Goal: Information Seeking & Learning: Learn about a topic

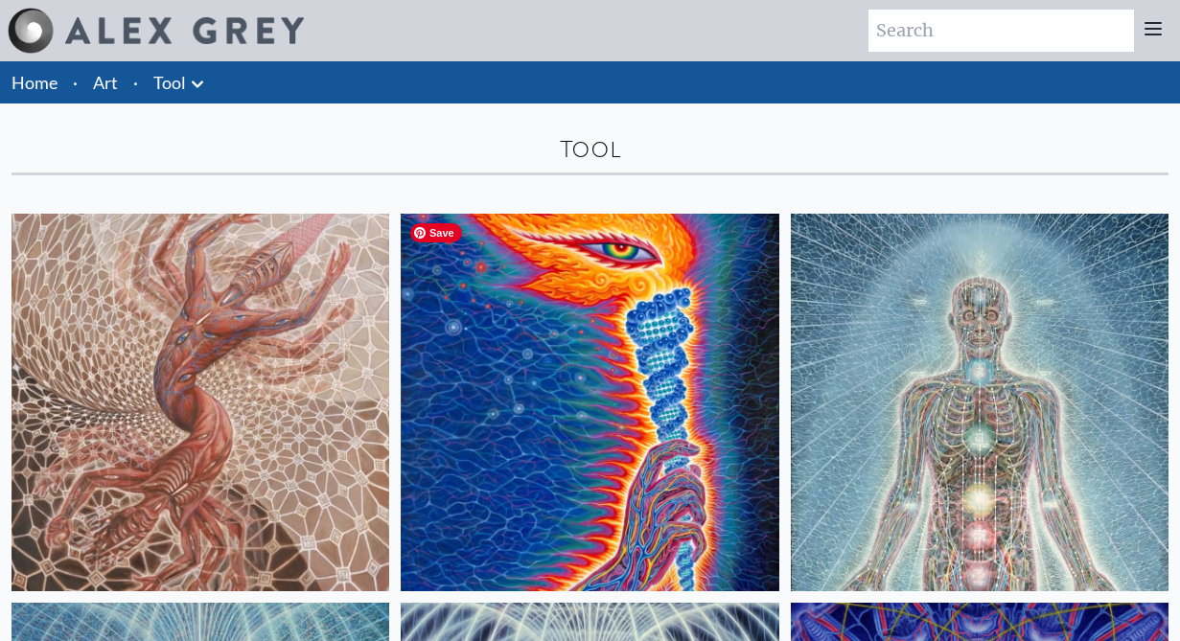
click at [697, 395] on img at bounding box center [590, 403] width 378 height 378
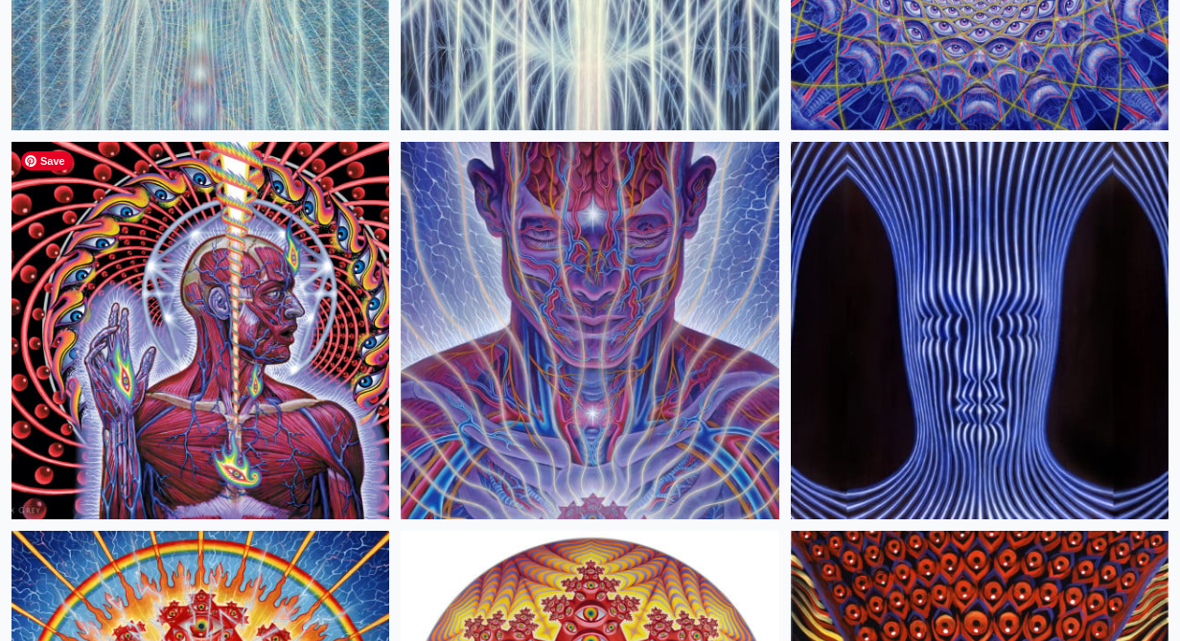
scroll to position [865, 0]
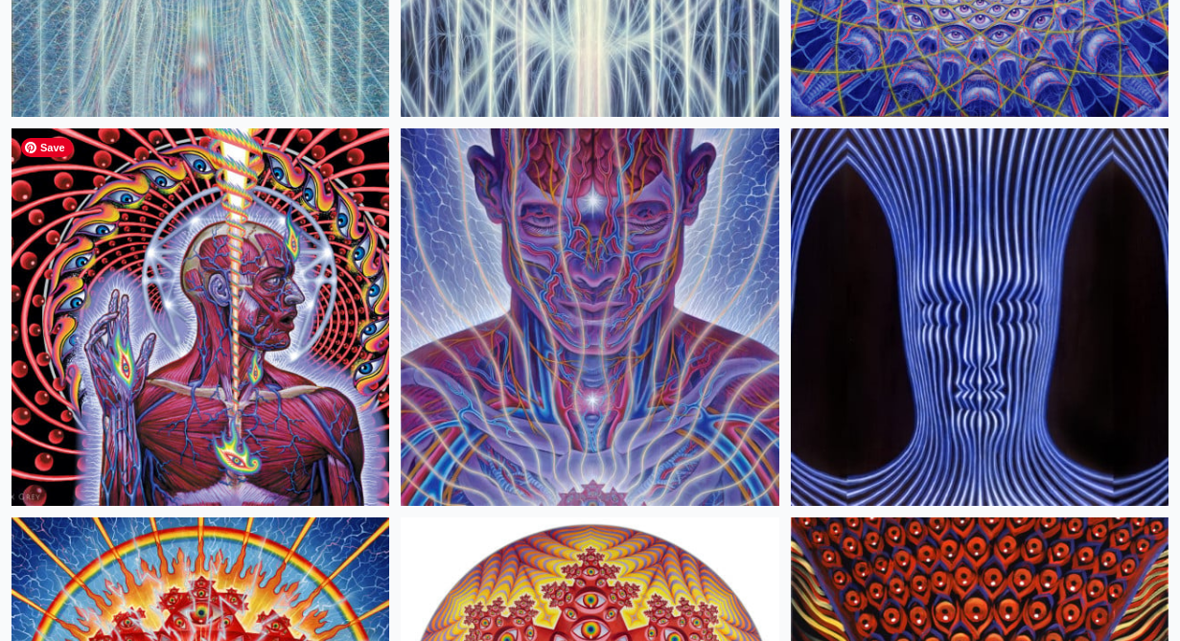
click at [224, 420] on img at bounding box center [201, 317] width 378 height 378
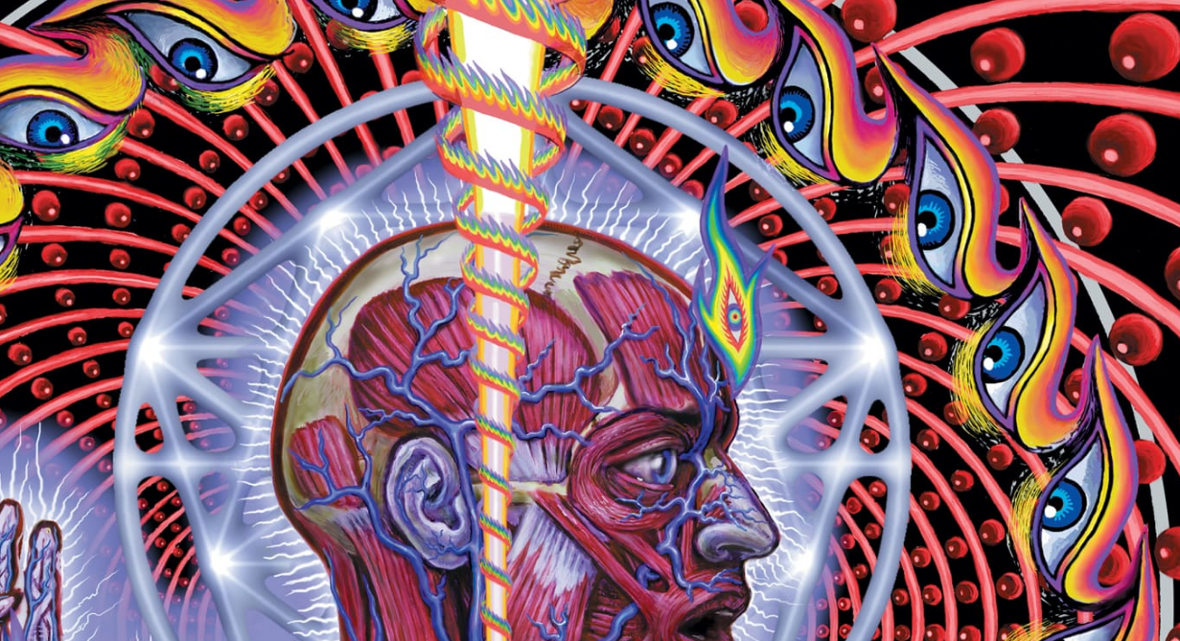
scroll to position [206, 0]
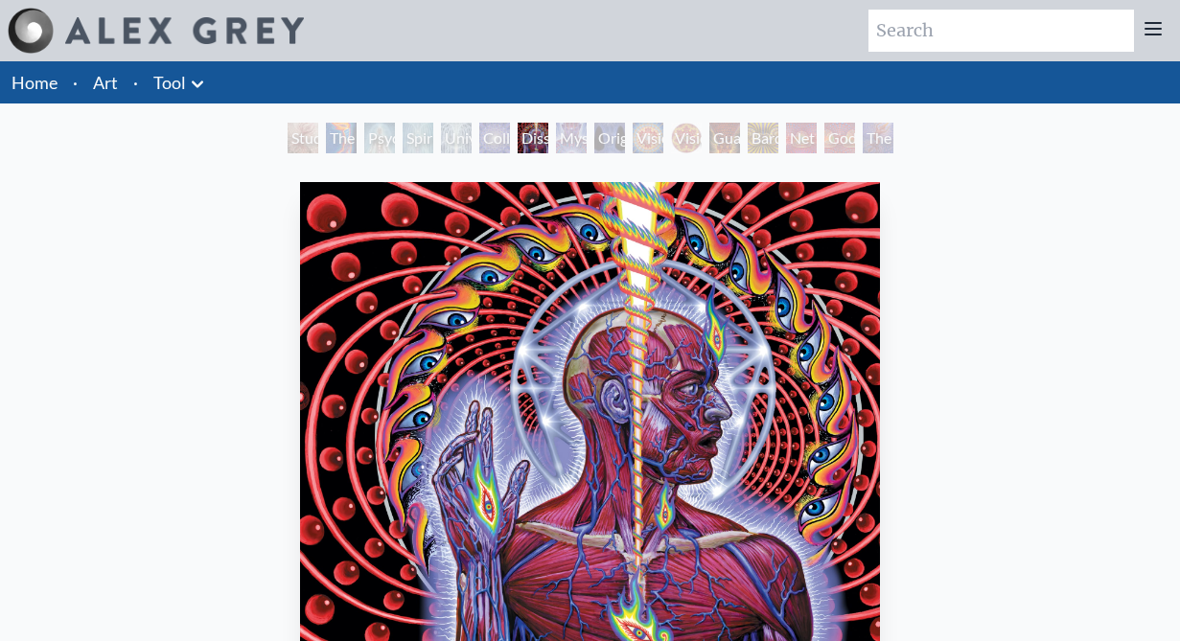
click at [318, 131] on div "Study for the Great Turn" at bounding box center [303, 138] width 31 height 31
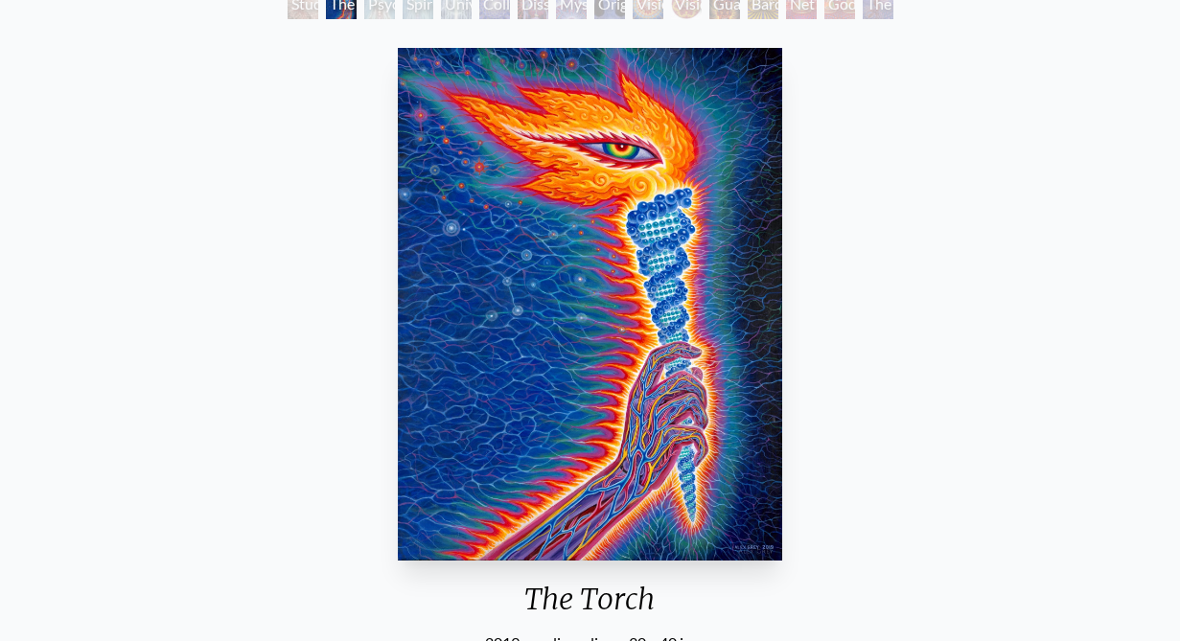
scroll to position [114, 0]
